Goal: Information Seeking & Learning: Compare options

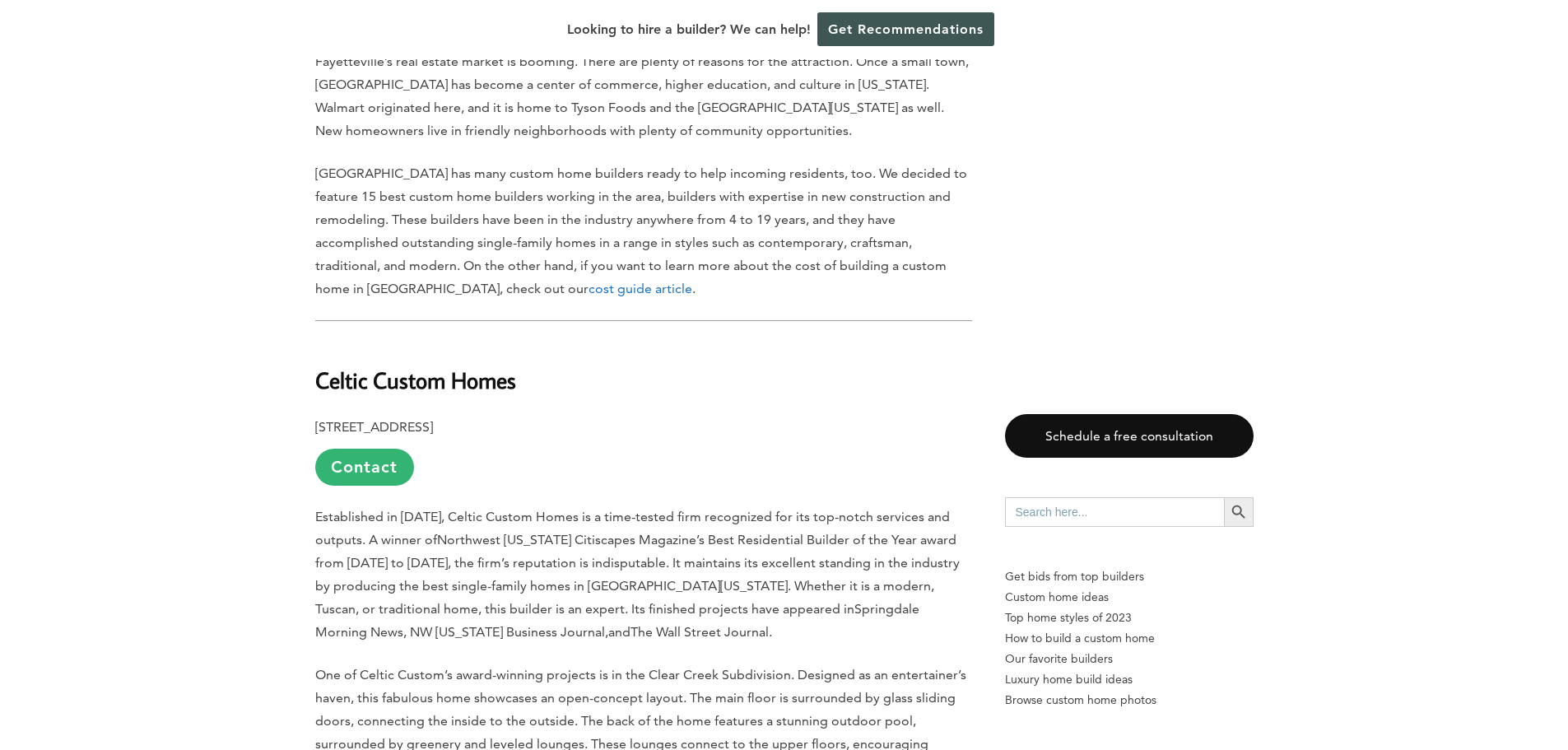
scroll to position [906, 0]
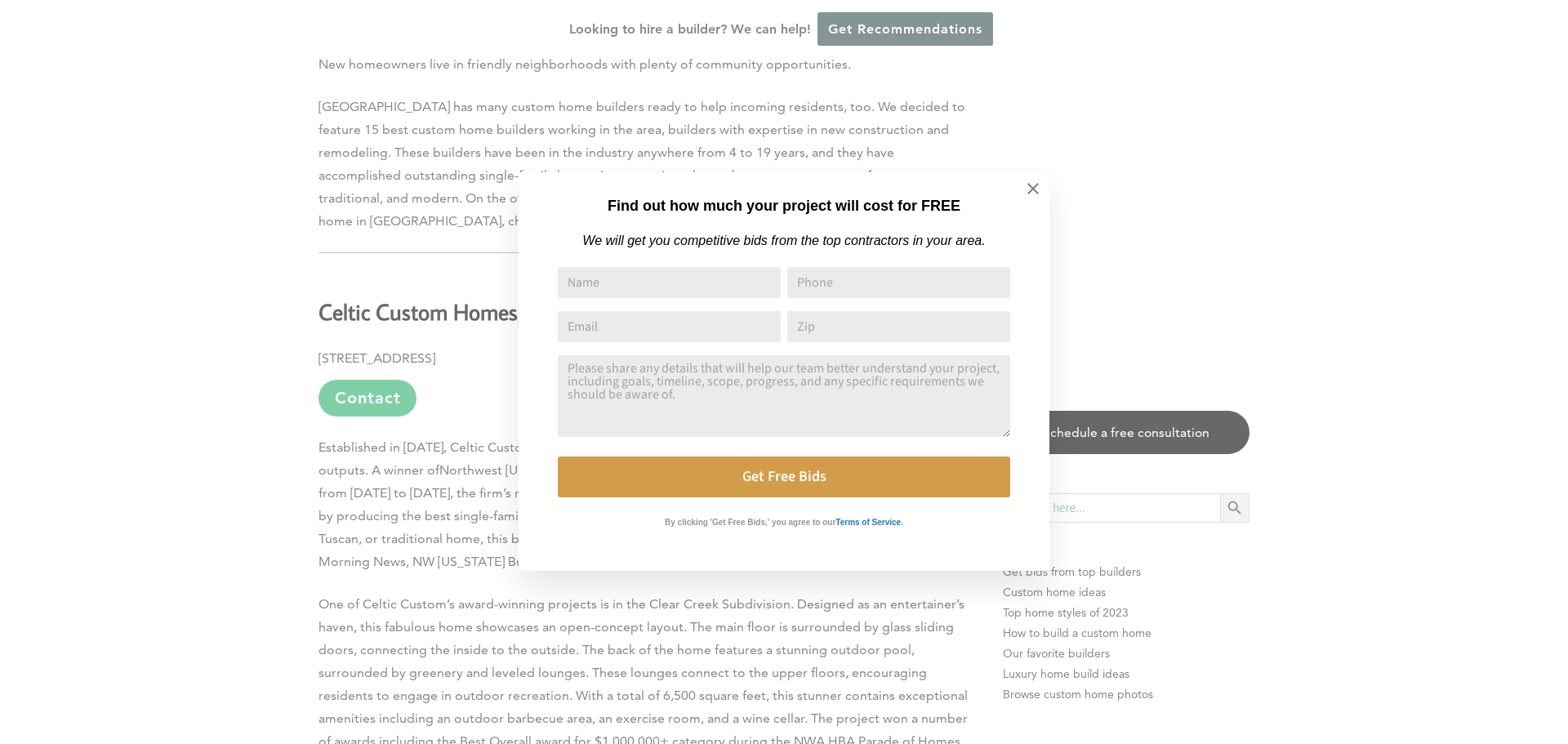
click at [142, 547] on div "Find out how much your project will cost for FREE We will get you competitive b…" at bounding box center [784, 372] width 1568 height 744
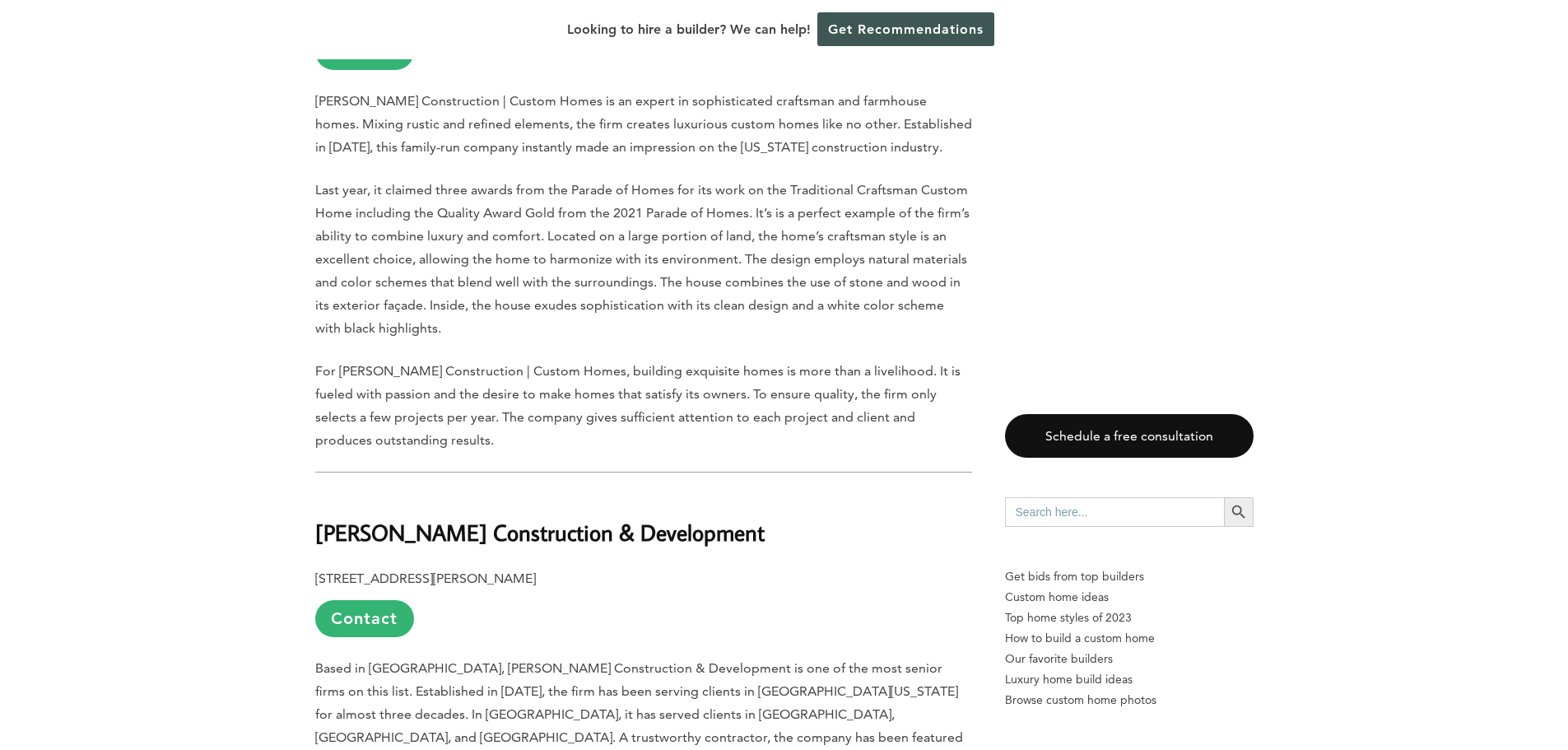
scroll to position [1893, 0]
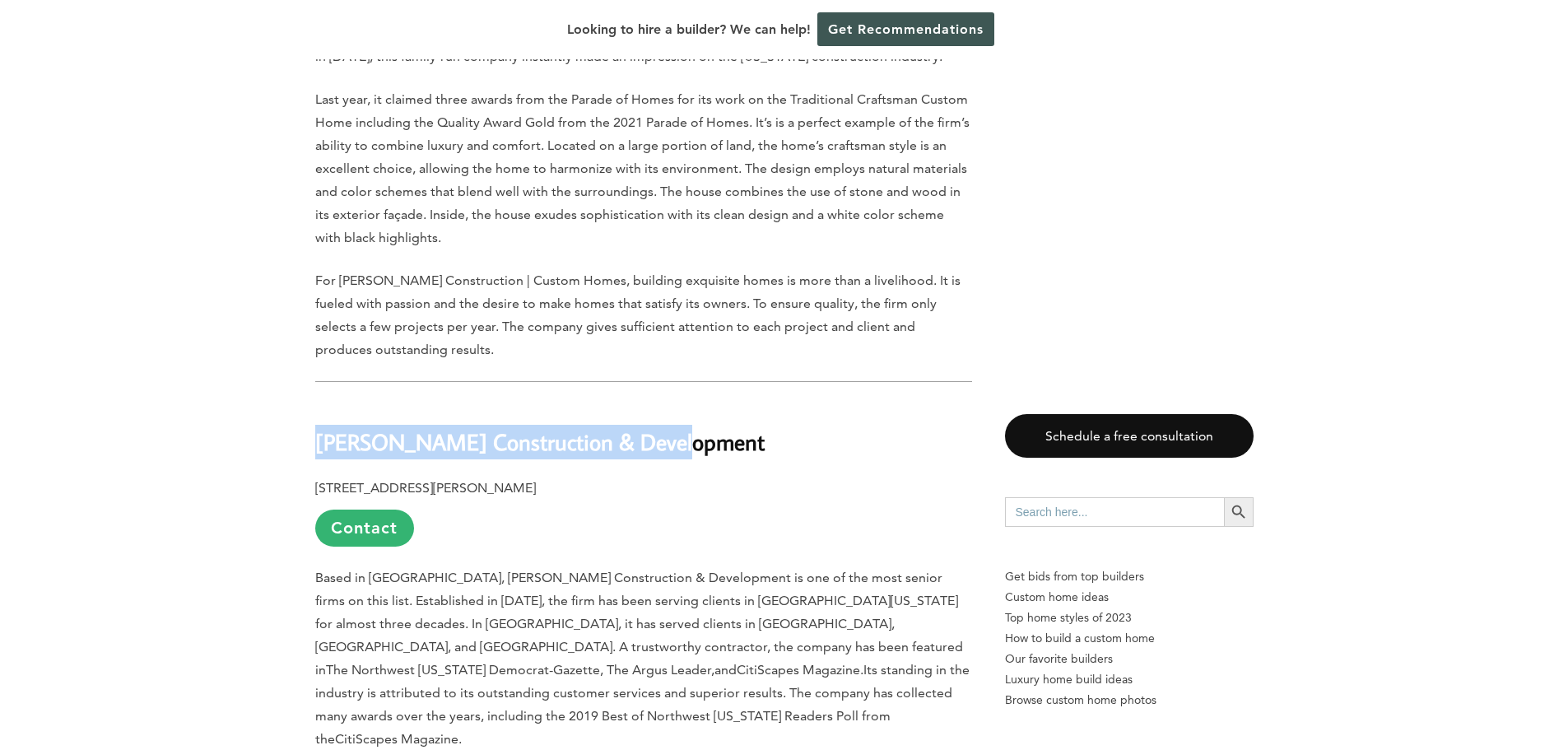
drag, startPoint x: 658, startPoint y: 402, endPoint x: 317, endPoint y: 407, distance: 341.0
click at [317, 407] on h2 "[PERSON_NAME] Construction & Development" at bounding box center [644, 431] width 656 height 57
copy b "[PERSON_NAME] Construction & Development"
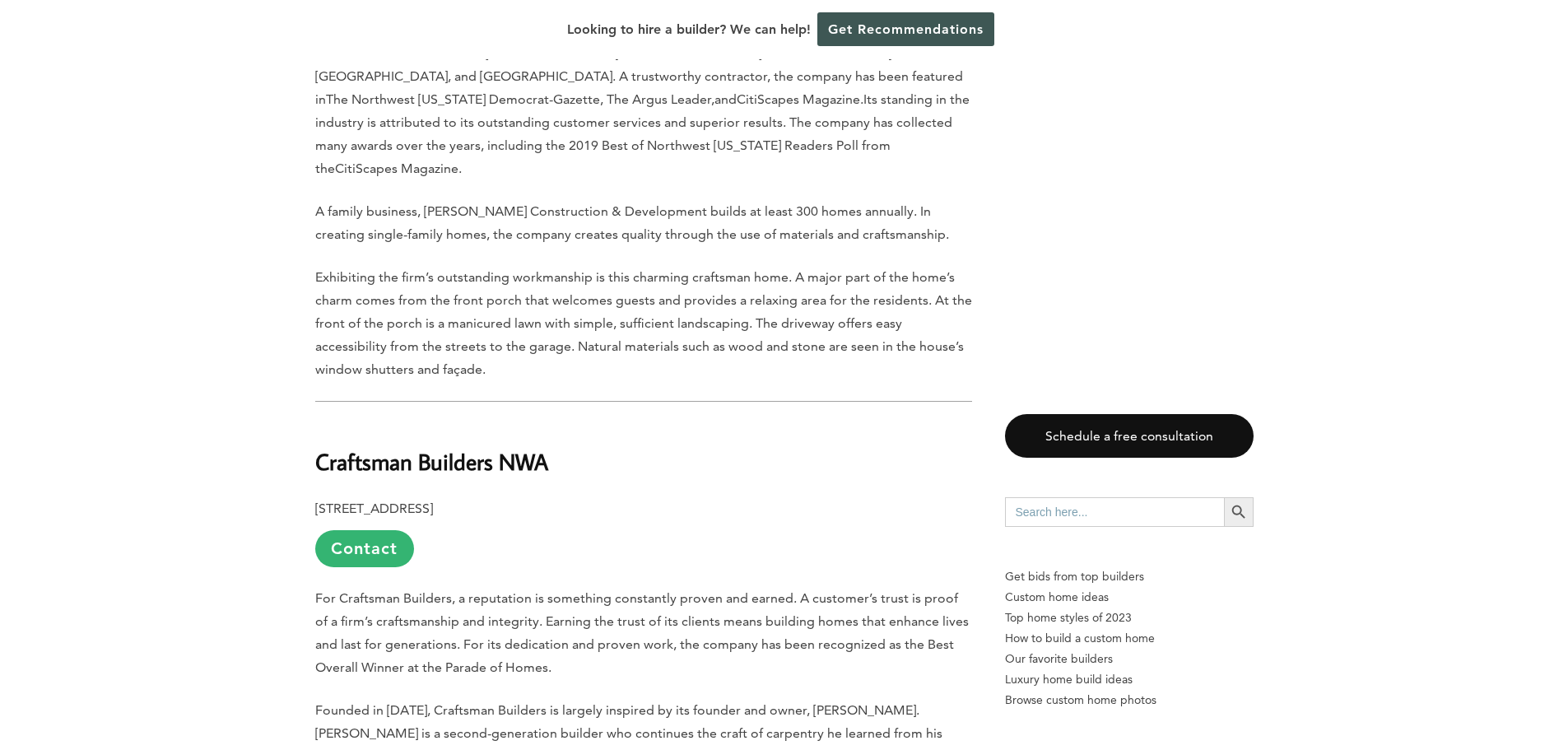
scroll to position [2470, 0]
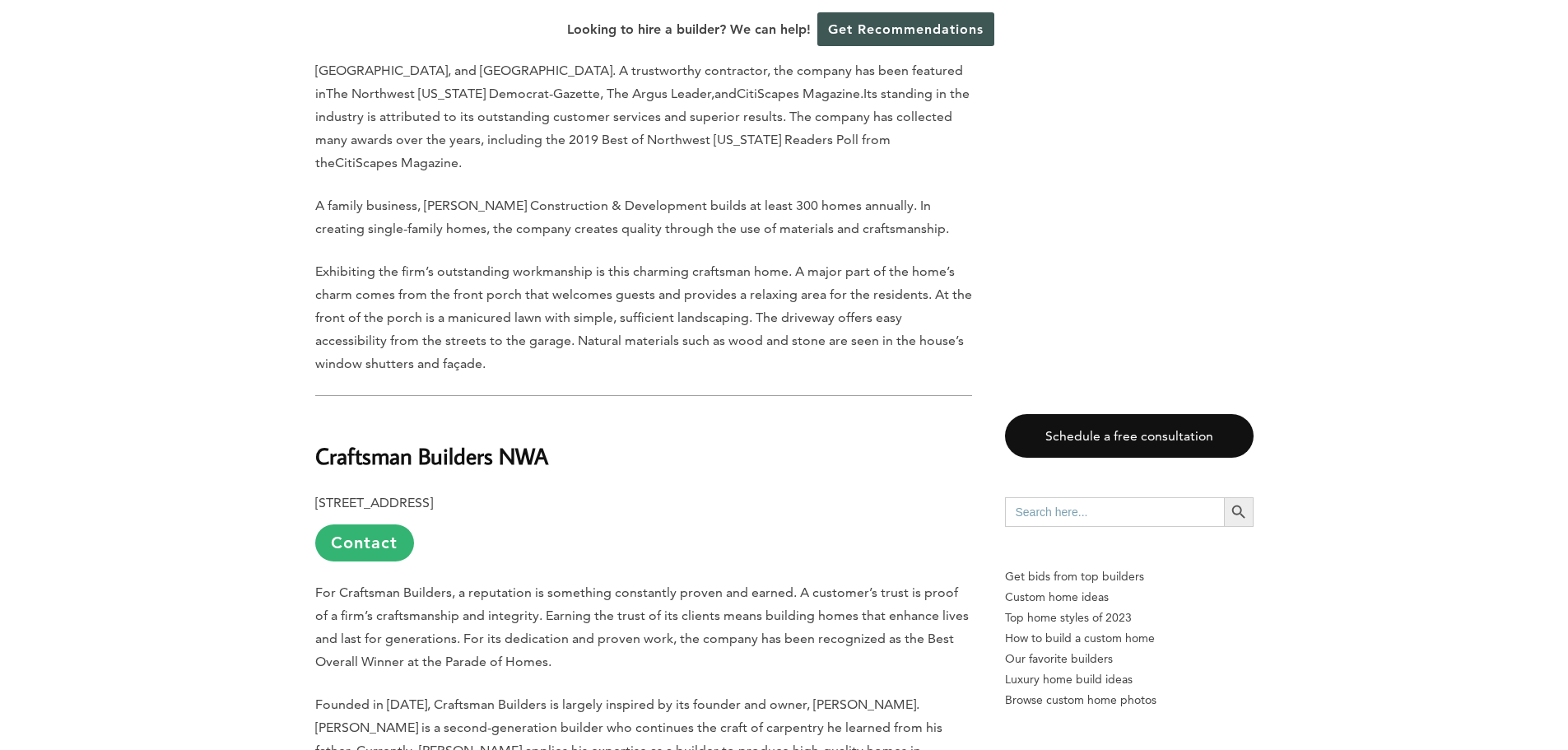
click at [735, 416] on h2 "Craftsman Builders NWA" at bounding box center [644, 444] width 656 height 57
drag, startPoint x: 551, startPoint y: 392, endPoint x: 317, endPoint y: 392, distance: 234.0
click at [317, 416] on h2 "Craftsman Builders NWA" at bounding box center [644, 444] width 656 height 57
copy b "Craftsman Builders NWA"
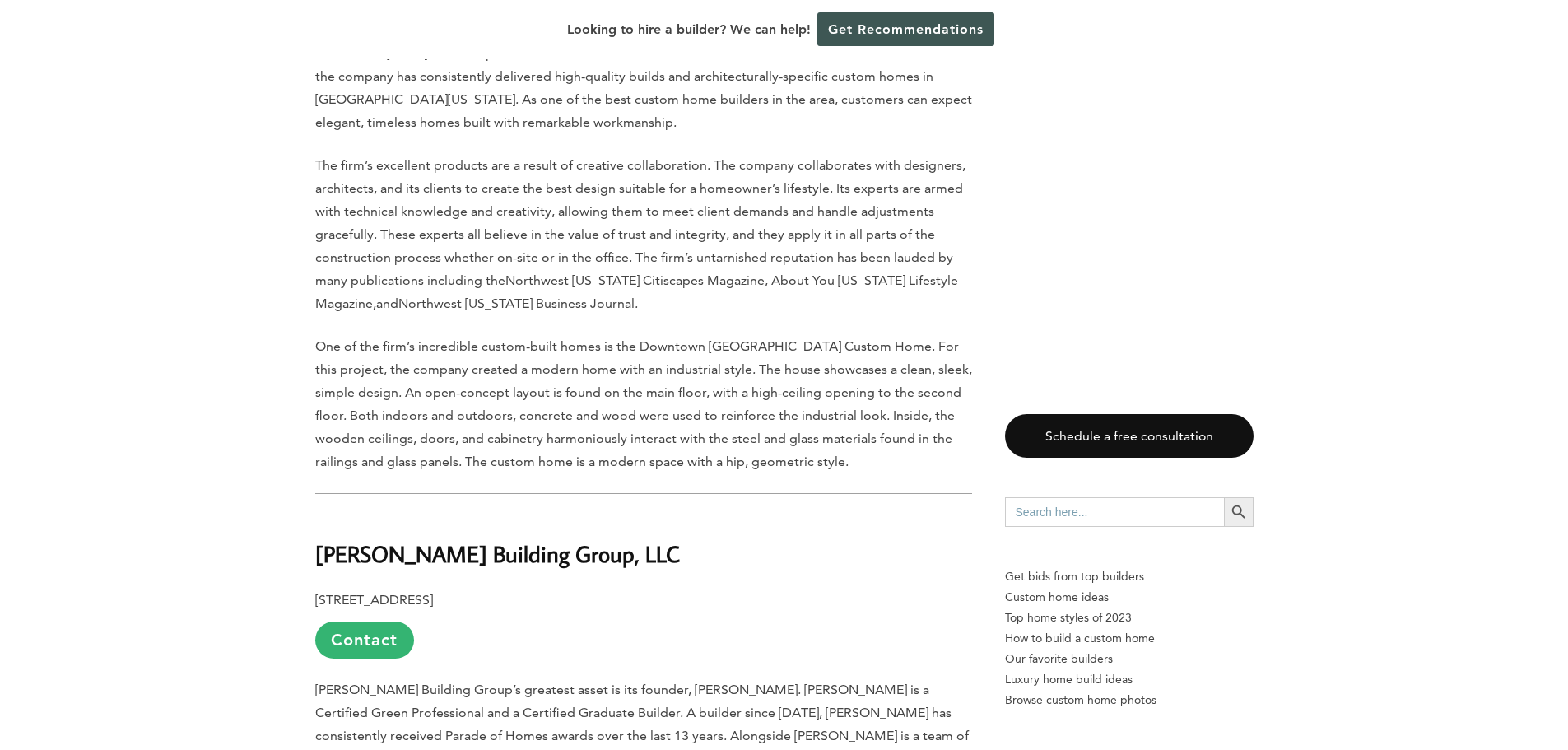
scroll to position [3704, 0]
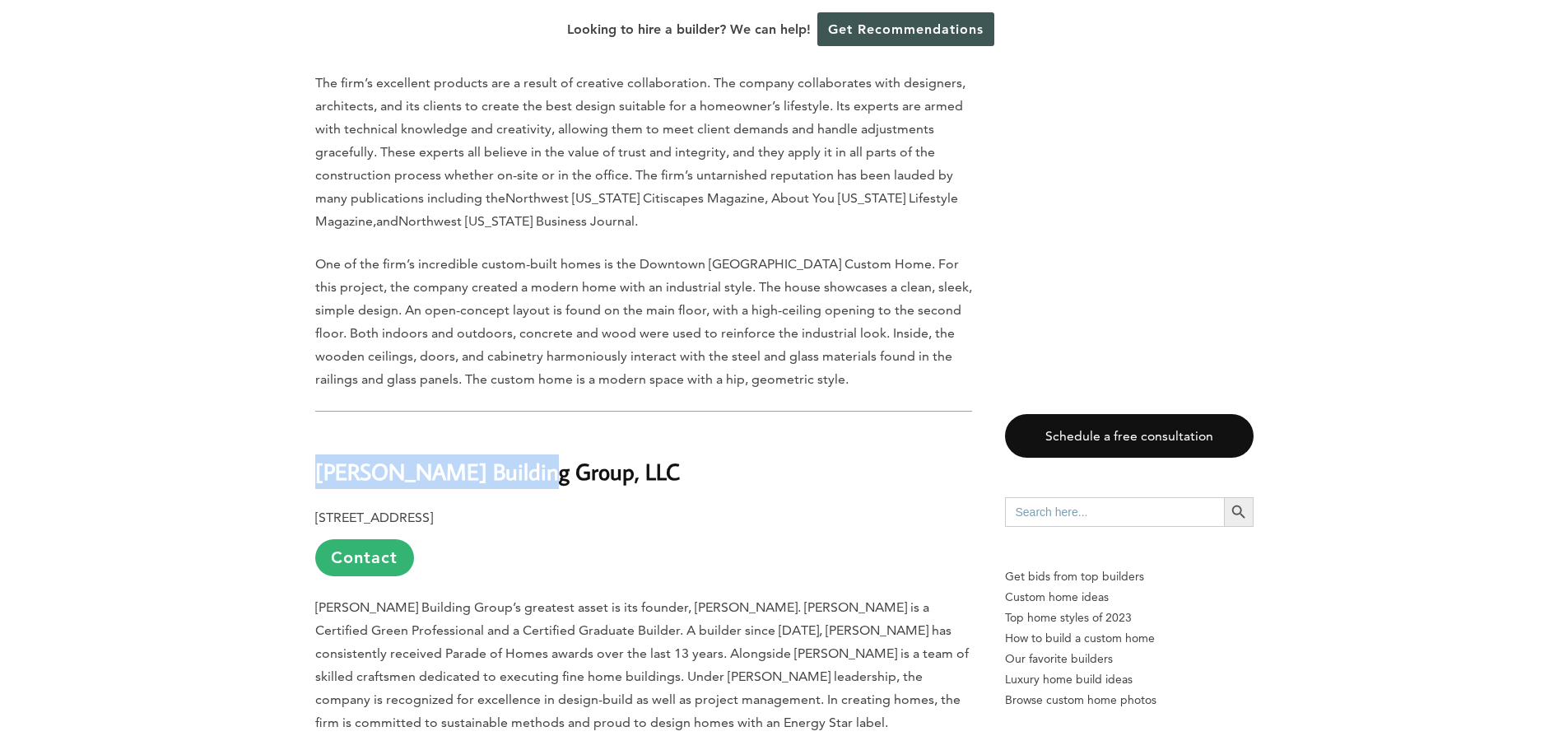
drag, startPoint x: 523, startPoint y: 389, endPoint x: 314, endPoint y: 382, distance: 209.1
click at [315, 457] on b "[PERSON_NAME] Building Group, LLC" at bounding box center [498, 471] width 365 height 29
drag, startPoint x: 478, startPoint y: 357, endPoint x: 467, endPoint y: 378, distance: 23.7
copy b "[PERSON_NAME] Building Group"
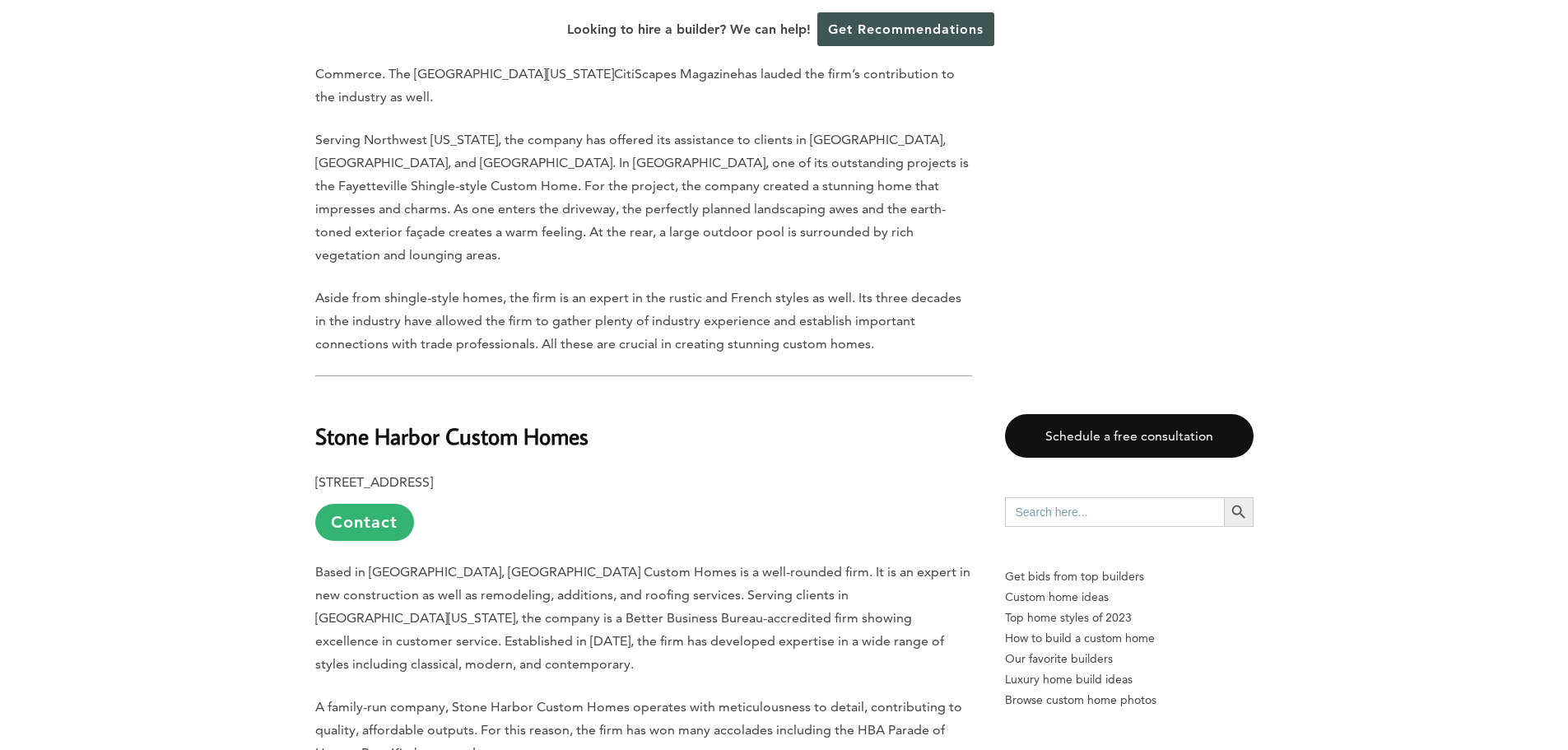
scroll to position [5351, 0]
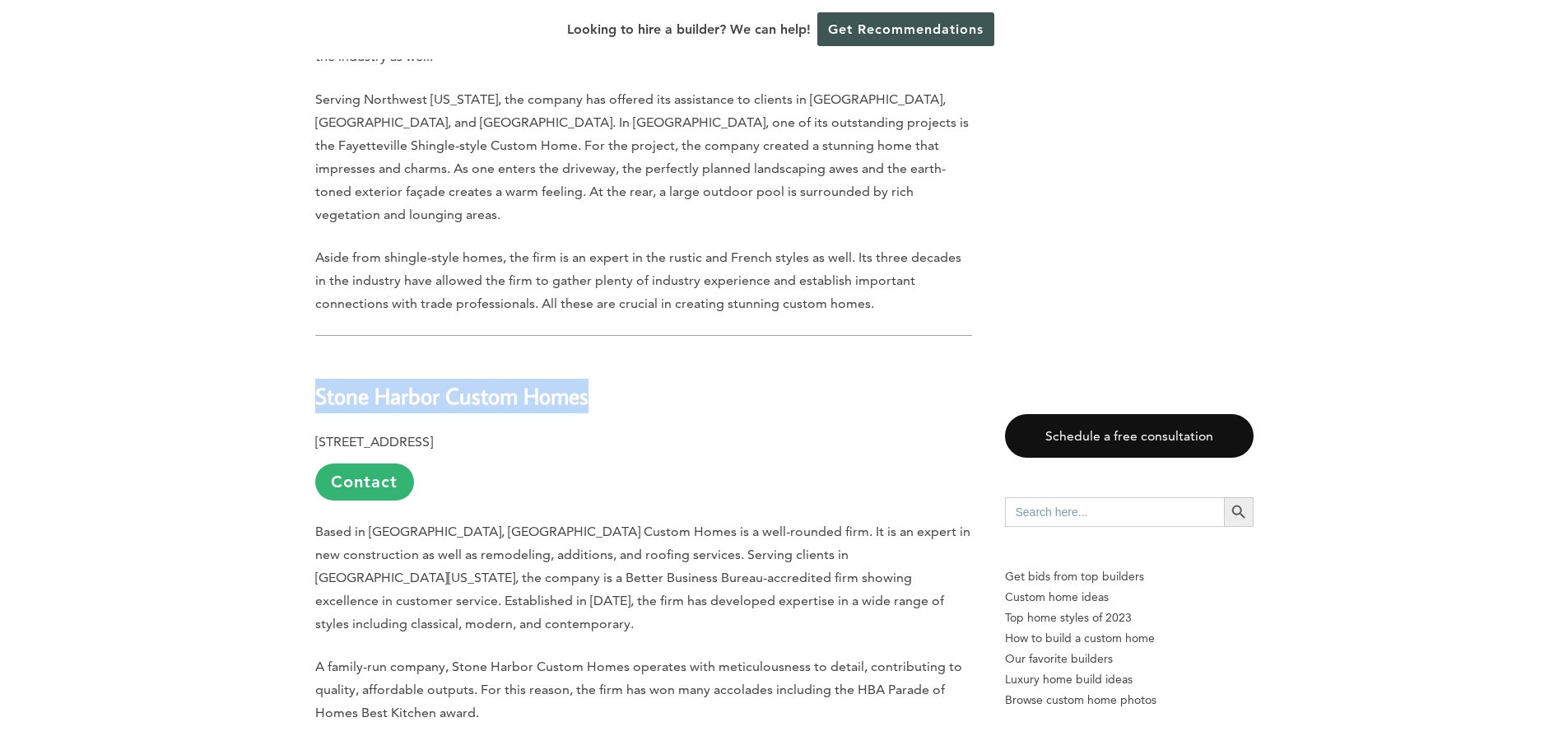
drag, startPoint x: 583, startPoint y: 289, endPoint x: 319, endPoint y: 296, distance: 264.1
click at [319, 381] on b "Stone Harbor Custom Homes" at bounding box center [451, 395] width 273 height 29
copy b "Stone Harbor Custom Homes"
